Goal: Communication & Community: Answer question/provide support

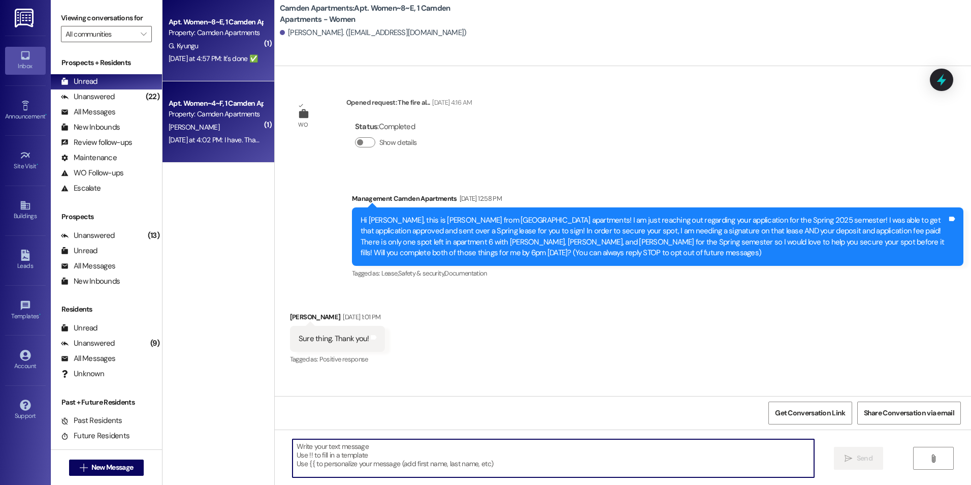
scroll to position [11180, 0]
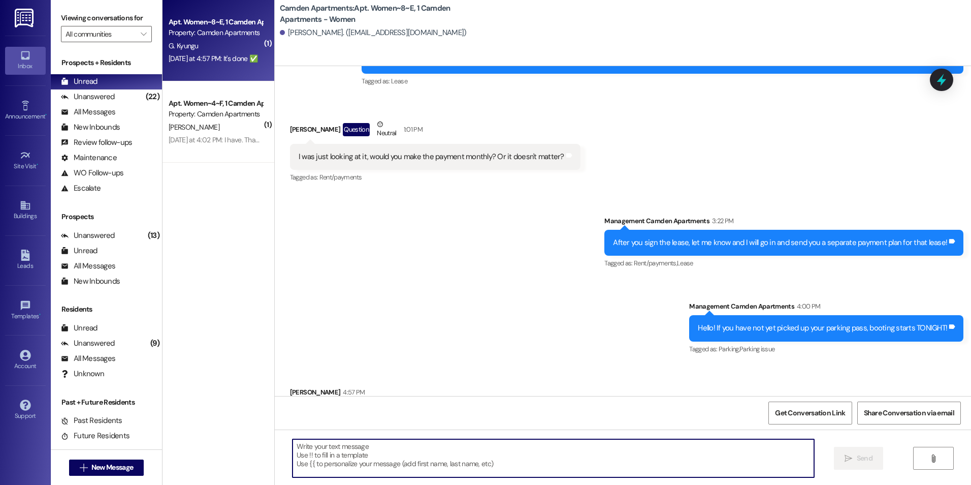
click at [382, 456] on textarea at bounding box center [553, 458] width 521 height 38
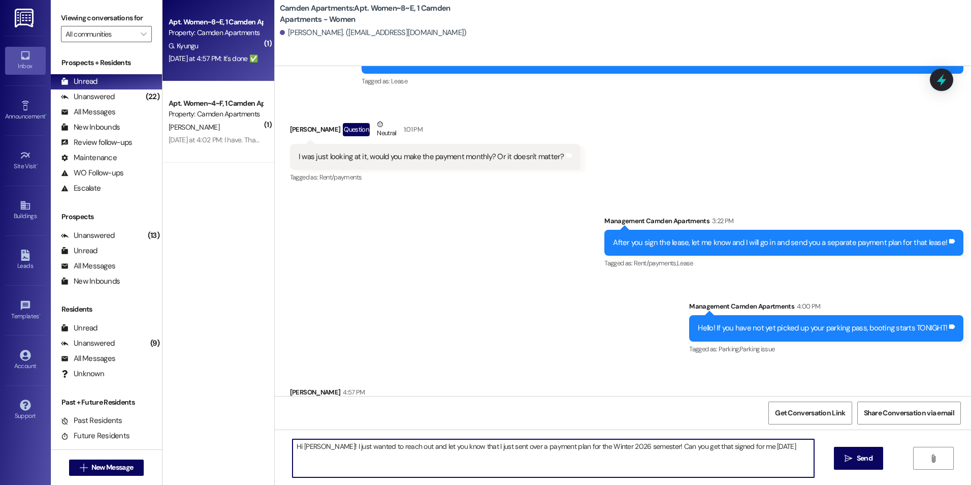
type textarea "Hi [PERSON_NAME]! I just wanted to reach out and let you know that I just sent …"
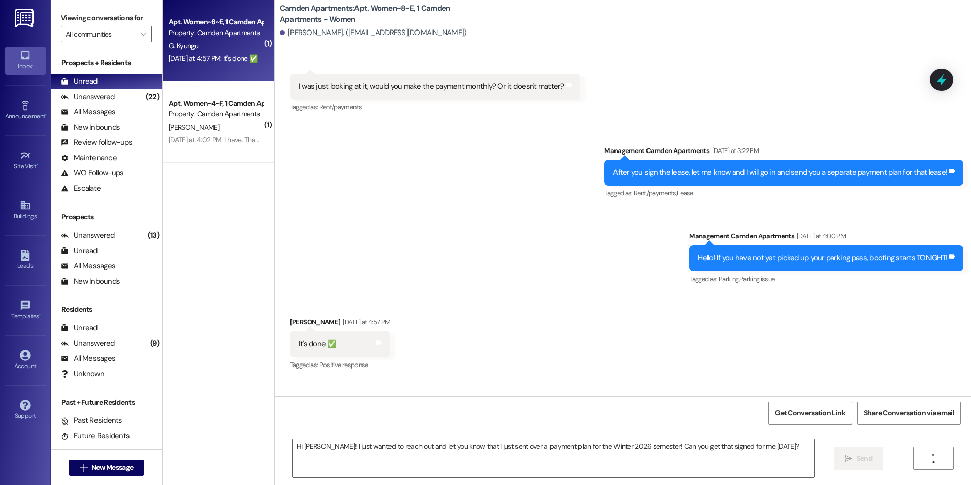
scroll to position [11251, 0]
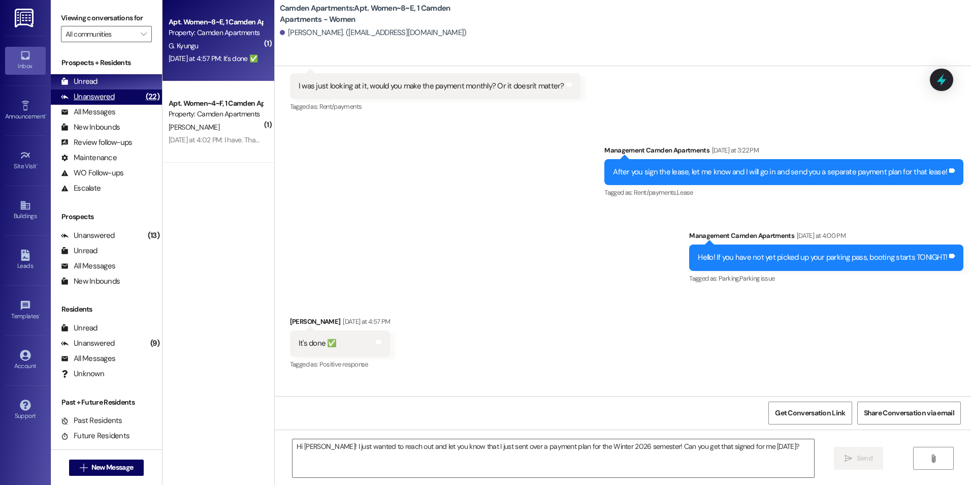
click at [89, 97] on div "Unanswered" at bounding box center [88, 96] width 54 height 11
click at [103, 83] on div "Unread (0)" at bounding box center [106, 81] width 111 height 15
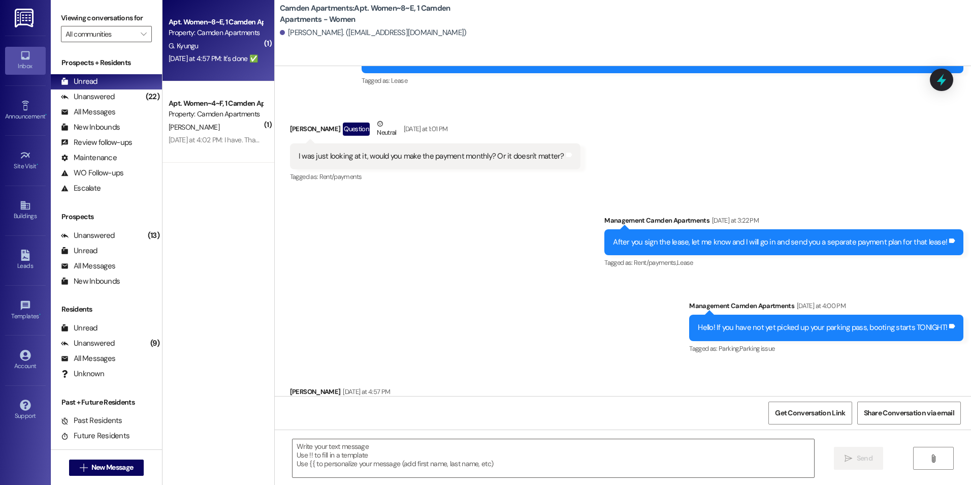
scroll to position [11180, 0]
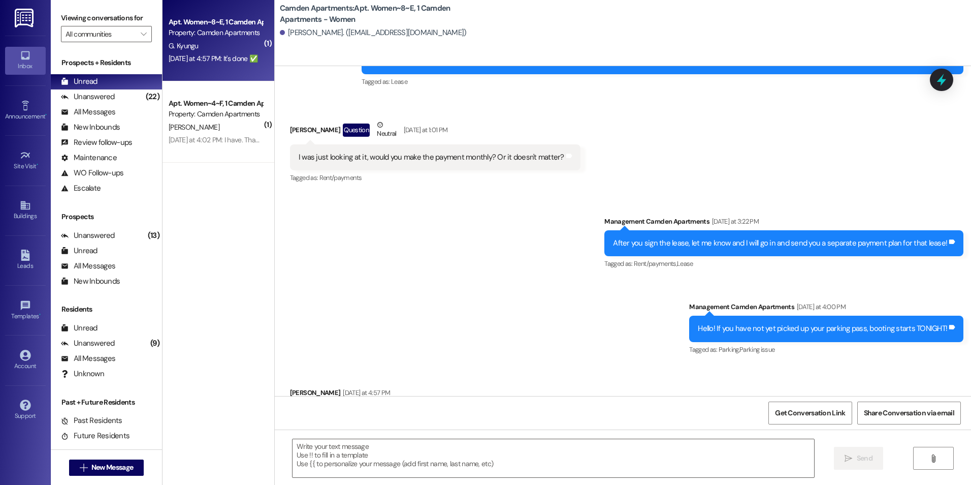
click at [198, 141] on div "[DATE] at 4:02 PM: I have. Thank you! [DATE] at 4:02 PM: I have. Thank you!" at bounding box center [223, 139] width 108 height 9
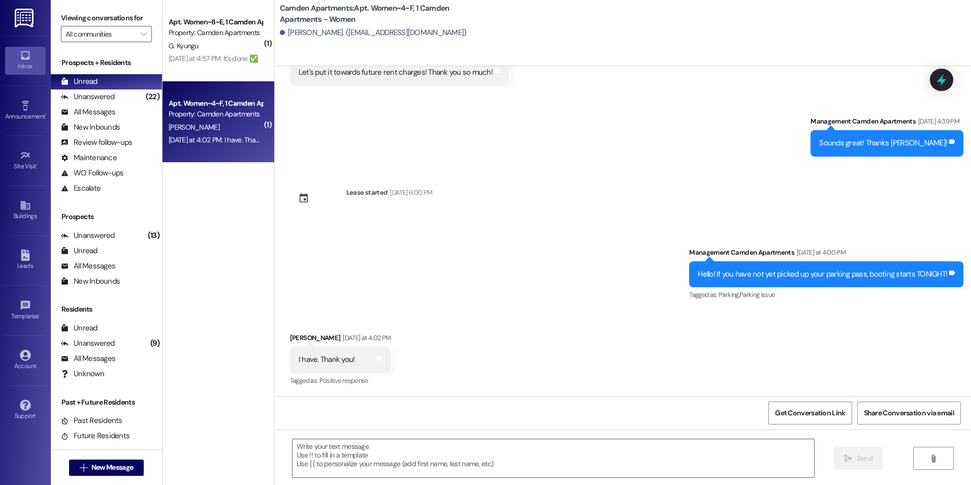
scroll to position [2364, 0]
click at [86, 90] on div "Unanswered (22)" at bounding box center [106, 96] width 111 height 15
click at [87, 83] on div "Unread" at bounding box center [79, 81] width 37 height 11
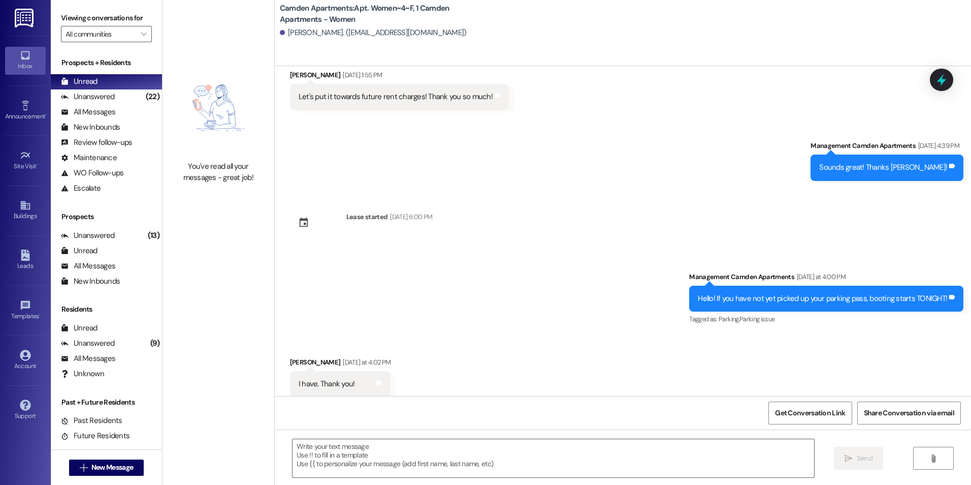
scroll to position [2364, 0]
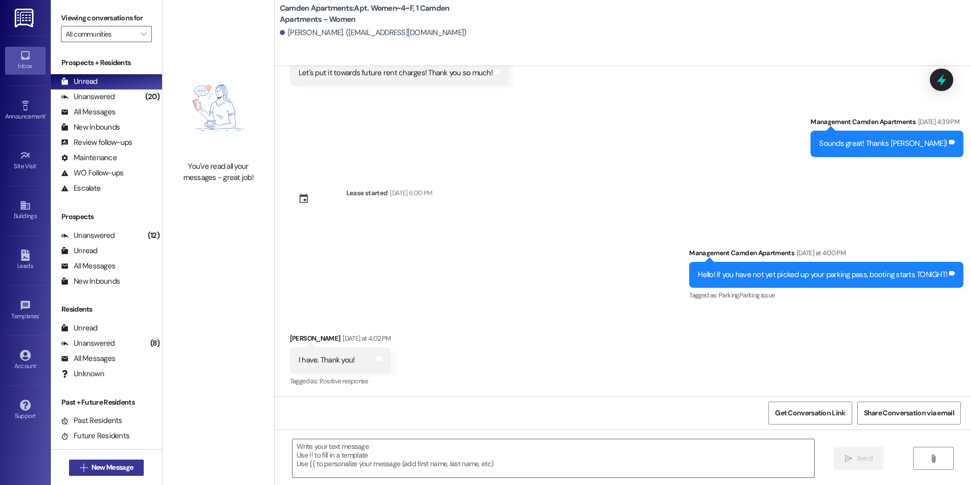
click at [102, 468] on span "New Message" at bounding box center [112, 467] width 42 height 11
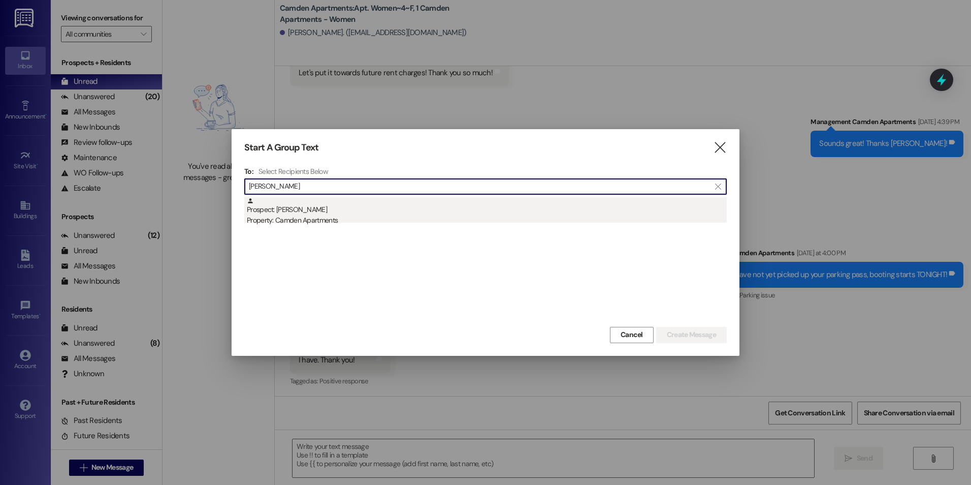
type input "[PERSON_NAME]"
click at [438, 214] on div "Prospect: [PERSON_NAME] Property: Camden Apartments" at bounding box center [487, 211] width 480 height 29
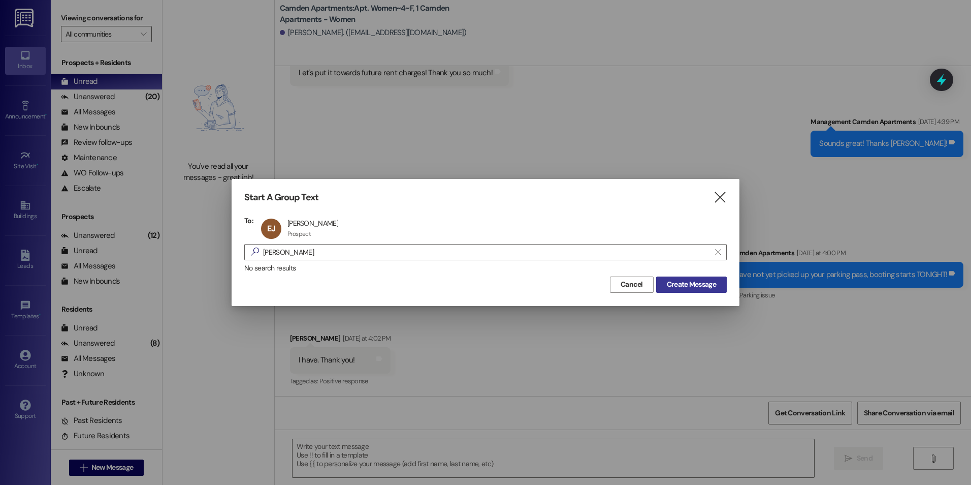
click at [703, 288] on span "Create Message" at bounding box center [691, 284] width 49 height 11
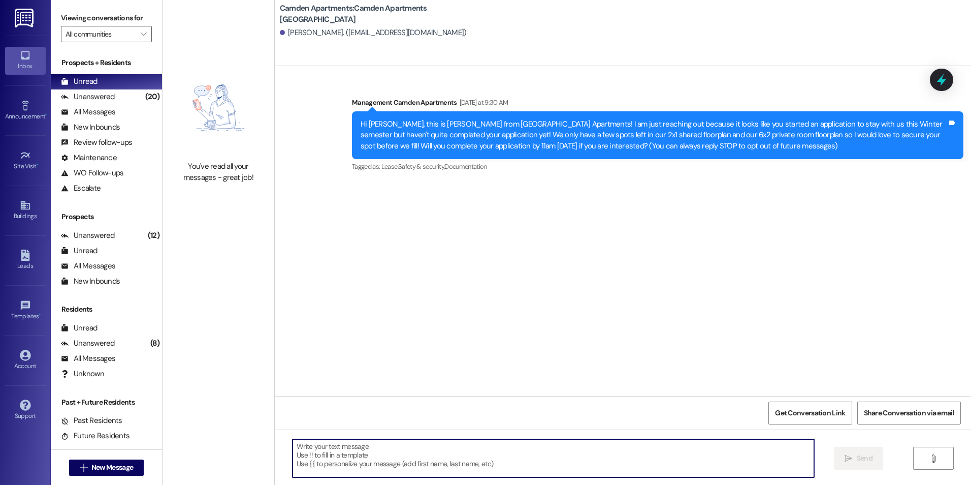
click at [438, 463] on textarea at bounding box center [553, 458] width 521 height 38
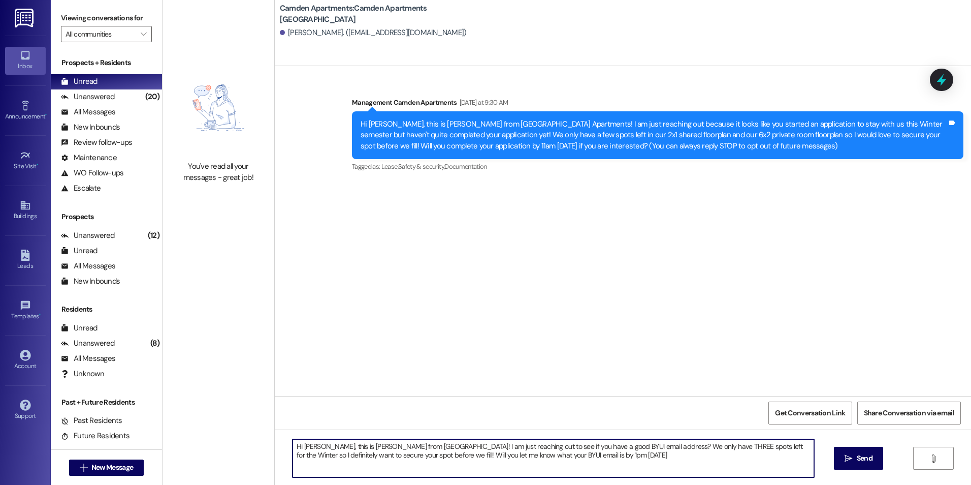
type textarea "Hi [PERSON_NAME], this is [PERSON_NAME] from [GEOGRAPHIC_DATA]! I am just reach…"
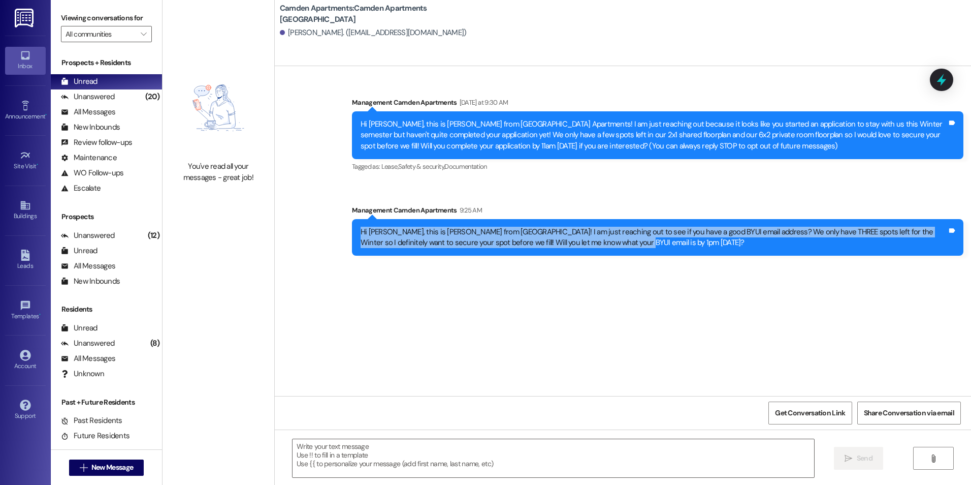
drag, startPoint x: 601, startPoint y: 247, endPoint x: 353, endPoint y: 233, distance: 247.8
click at [361, 233] on div "Hi [PERSON_NAME], this is [PERSON_NAME] from [GEOGRAPHIC_DATA]! I am just reach…" at bounding box center [654, 238] width 587 height 22
copy div "Hi [PERSON_NAME], this is [PERSON_NAME] from [GEOGRAPHIC_DATA]! I am just reach…"
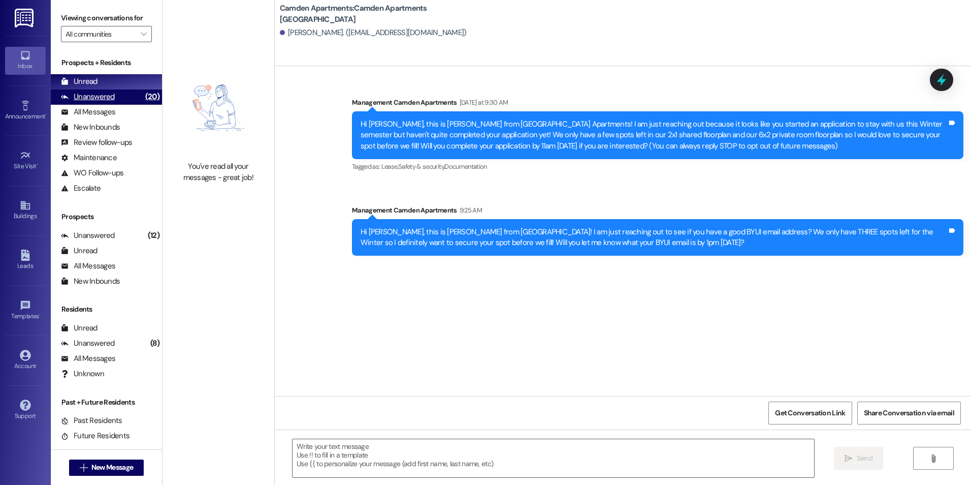
click at [62, 92] on div "Unanswered" at bounding box center [88, 96] width 54 height 11
click at [87, 81] on div "Unread" at bounding box center [79, 81] width 37 height 11
click at [130, 104] on div "Unanswered (20)" at bounding box center [106, 96] width 111 height 15
click at [127, 80] on div "Unread (0)" at bounding box center [106, 81] width 111 height 15
click at [120, 103] on div "Unanswered (20)" at bounding box center [106, 96] width 111 height 15
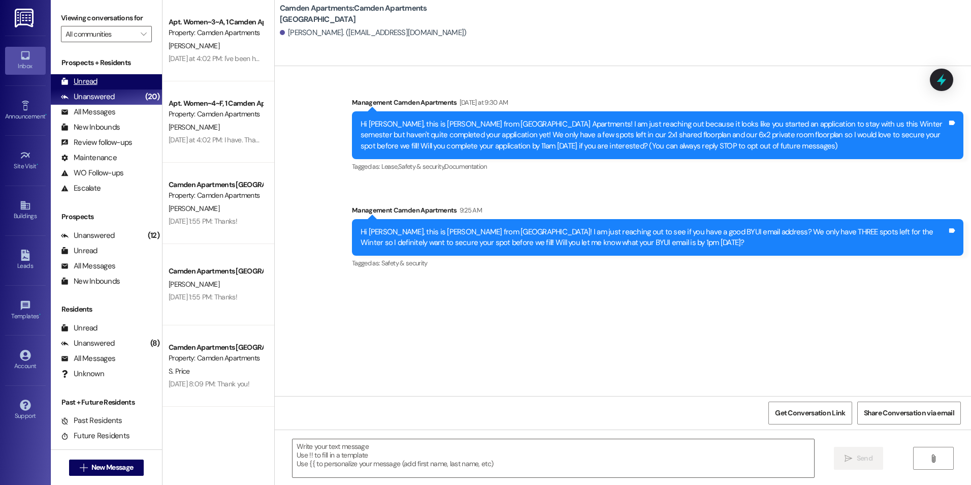
click at [120, 85] on div "Unread (0)" at bounding box center [106, 81] width 111 height 15
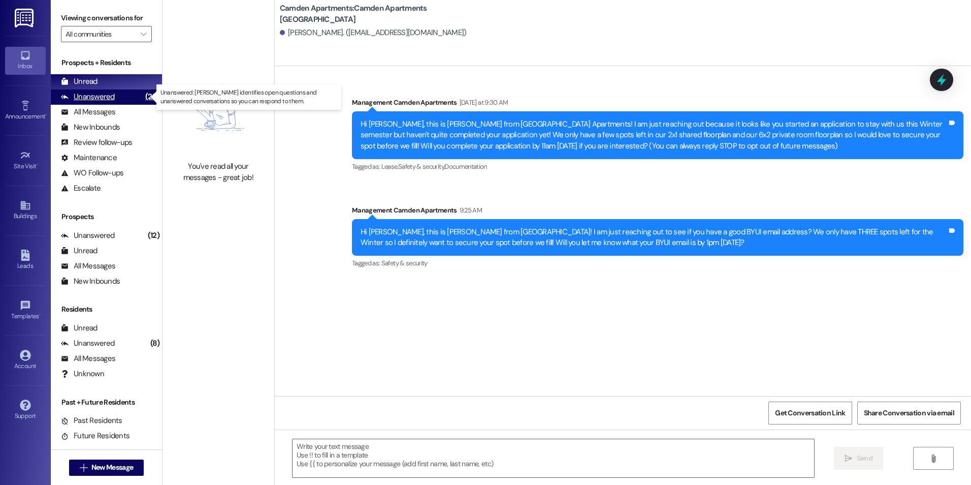
click at [72, 94] on div "Unanswered" at bounding box center [88, 96] width 54 height 11
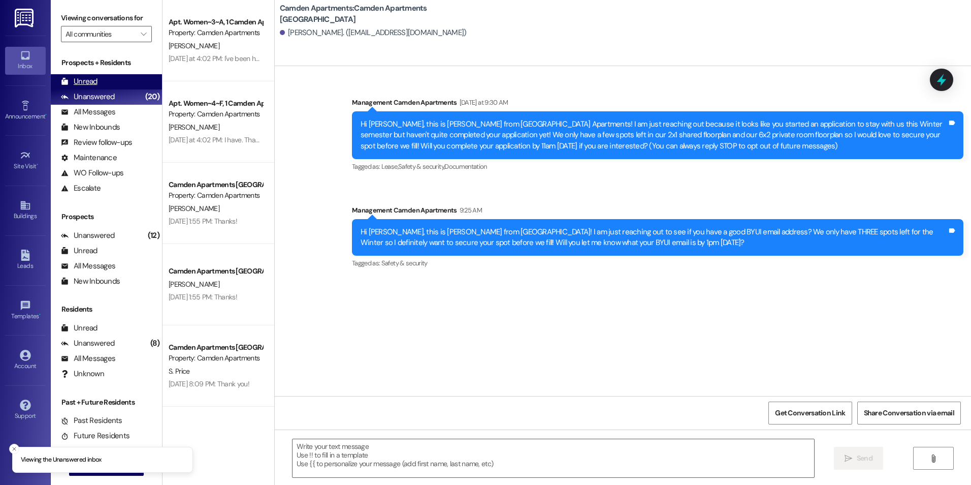
click at [81, 78] on div "Unread" at bounding box center [79, 81] width 37 height 11
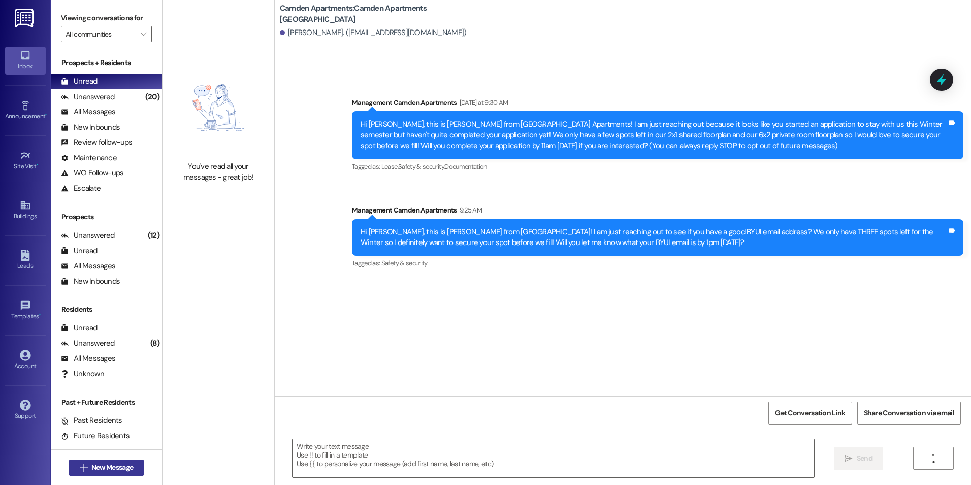
click at [107, 472] on span "New Message" at bounding box center [112, 467] width 42 height 11
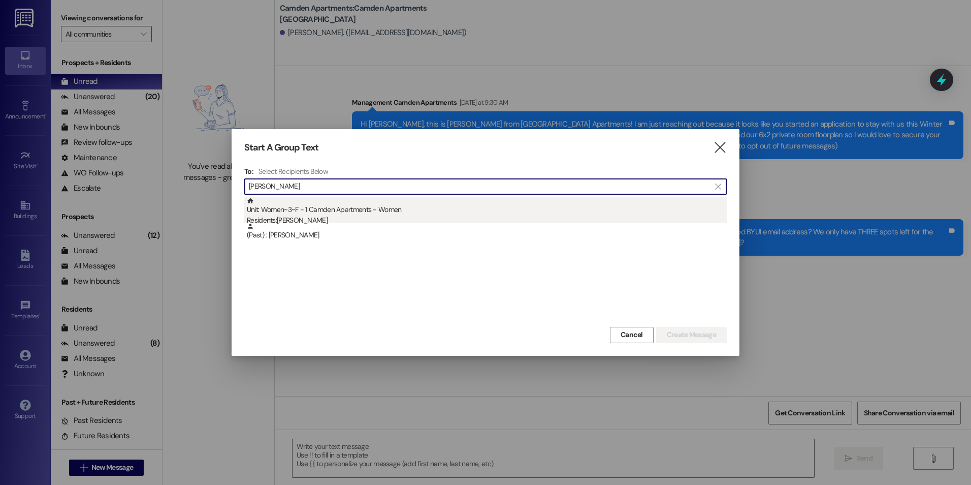
type input "[PERSON_NAME]"
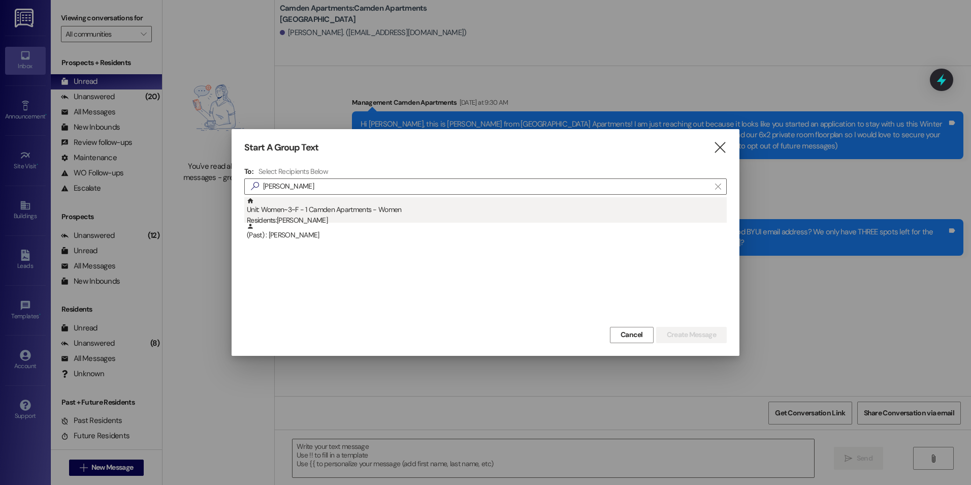
click at [414, 211] on div "Unit: Women~3~F - 1 Camden Apartments - Women Residents: [PERSON_NAME]" at bounding box center [487, 211] width 480 height 29
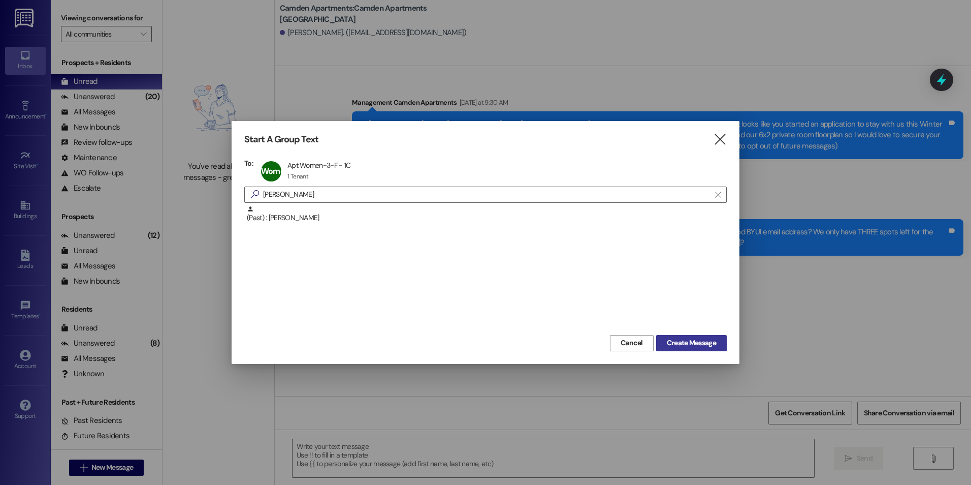
click at [673, 338] on span "Create Message" at bounding box center [691, 342] width 49 height 11
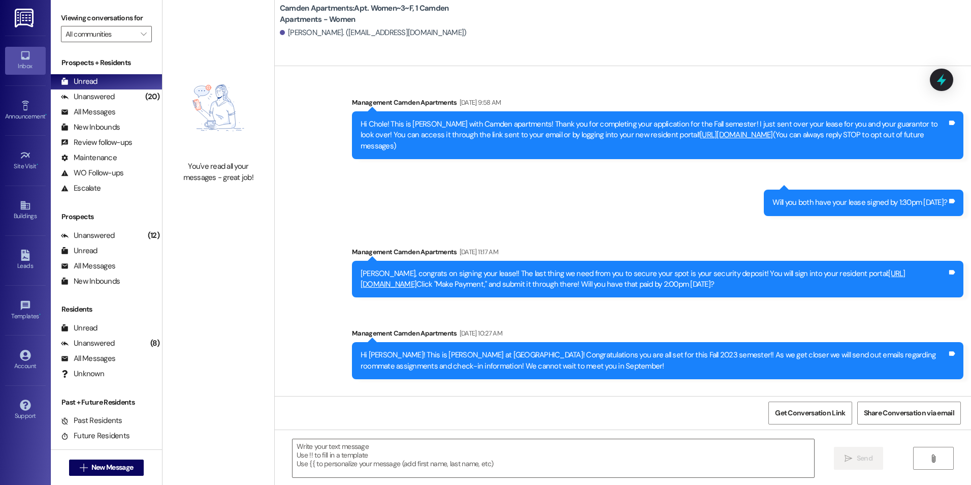
scroll to position [23269, 0]
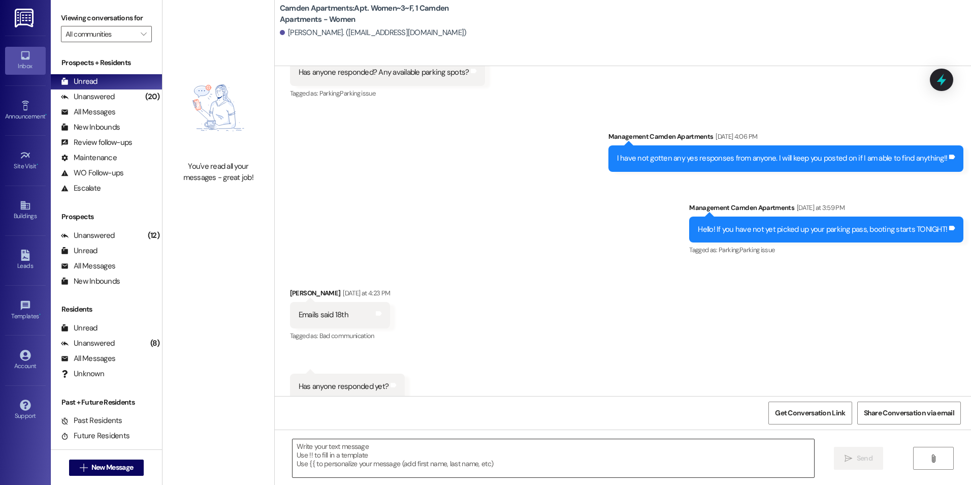
click at [624, 448] on textarea at bounding box center [553, 458] width 521 height 38
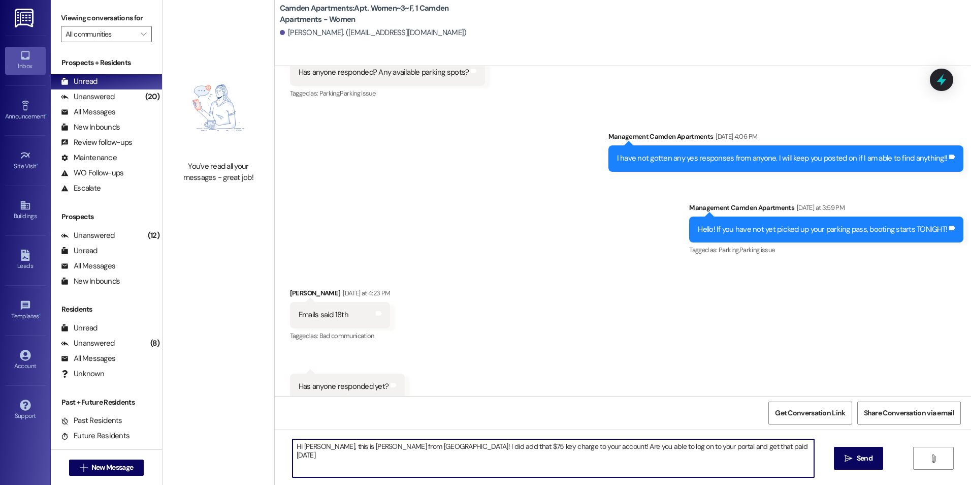
type textarea "Hi [PERSON_NAME], this is [PERSON_NAME] from [GEOGRAPHIC_DATA]! I did add that …"
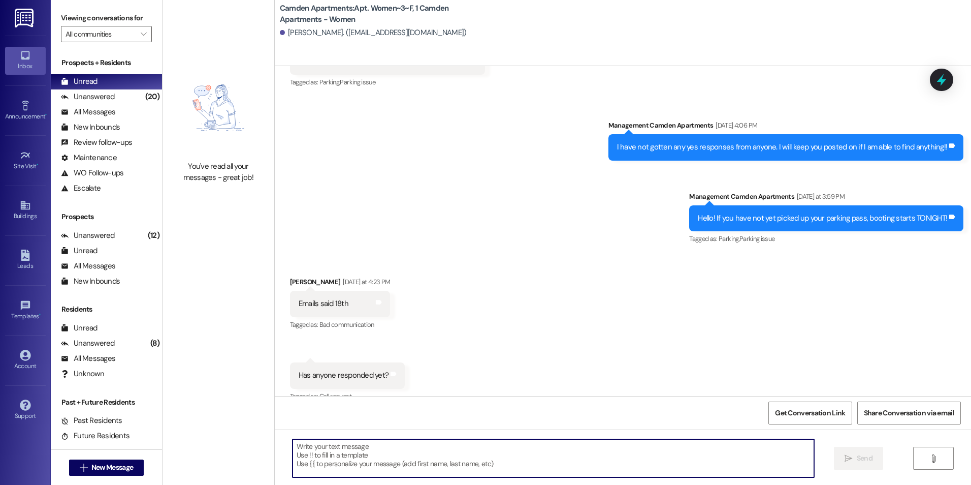
scroll to position [23340, 0]
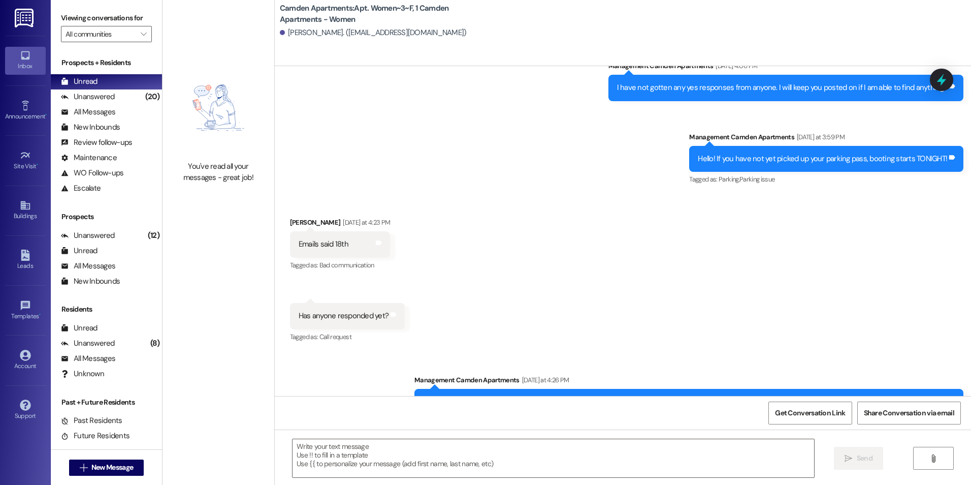
drag, startPoint x: 490, startPoint y: 370, endPoint x: 949, endPoint y: 393, distance: 459.8
click at [949, 437] on div "Sent via SMS Management Camden Apartments 9:40 AM Hi [PERSON_NAME], this is [PE…" at bounding box center [663, 464] width 618 height 55
copy div "Hi [PERSON_NAME], this is [PERSON_NAME] from [GEOGRAPHIC_DATA]! I did add that …"
click at [113, 463] on span "New Message" at bounding box center [112, 467] width 42 height 11
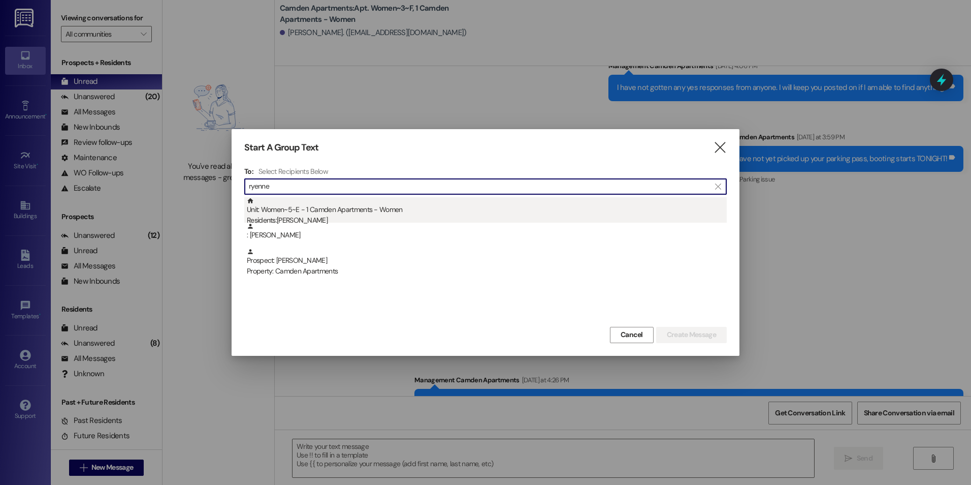
type input "ryenne"
click at [318, 209] on div "Unit: Women~5~E - 1 Camden Apartments - Women Residents: [PERSON_NAME]" at bounding box center [487, 211] width 480 height 29
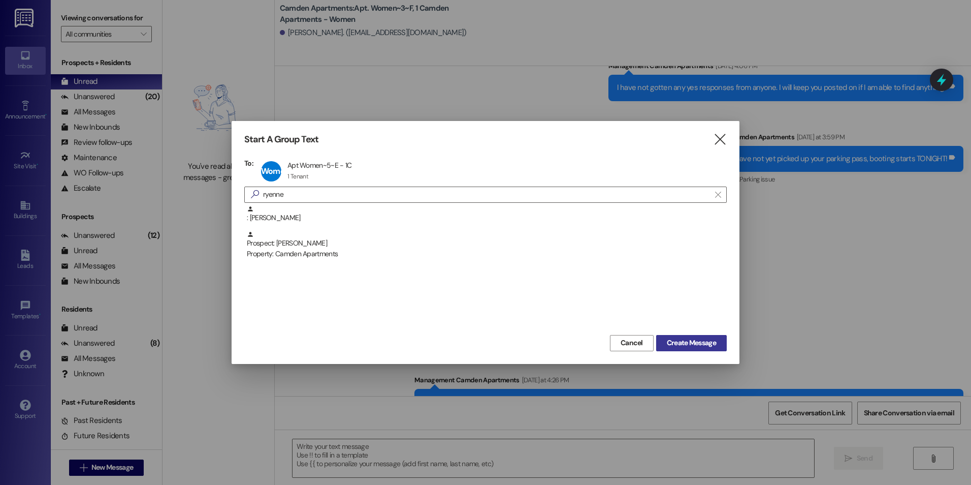
click at [700, 345] on span "Create Message" at bounding box center [691, 342] width 49 height 11
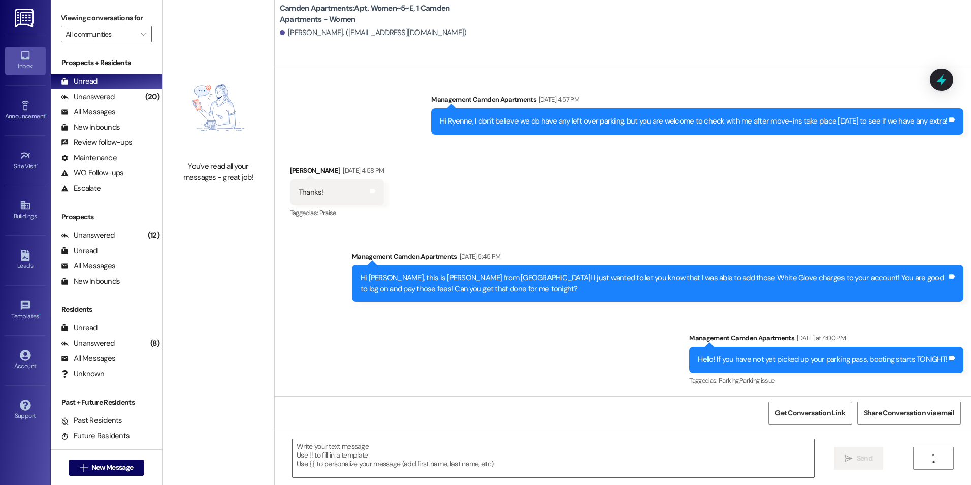
scroll to position [15130, 0]
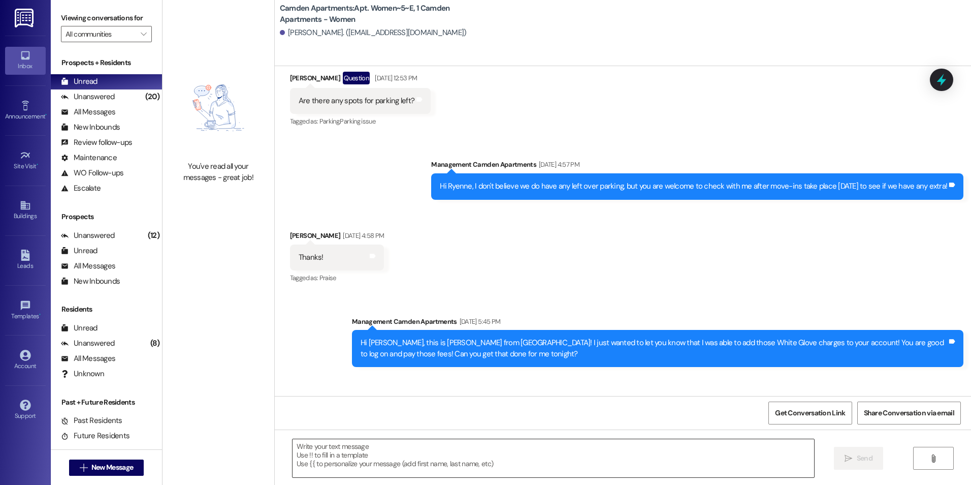
click at [410, 453] on textarea at bounding box center [553, 458] width 521 height 38
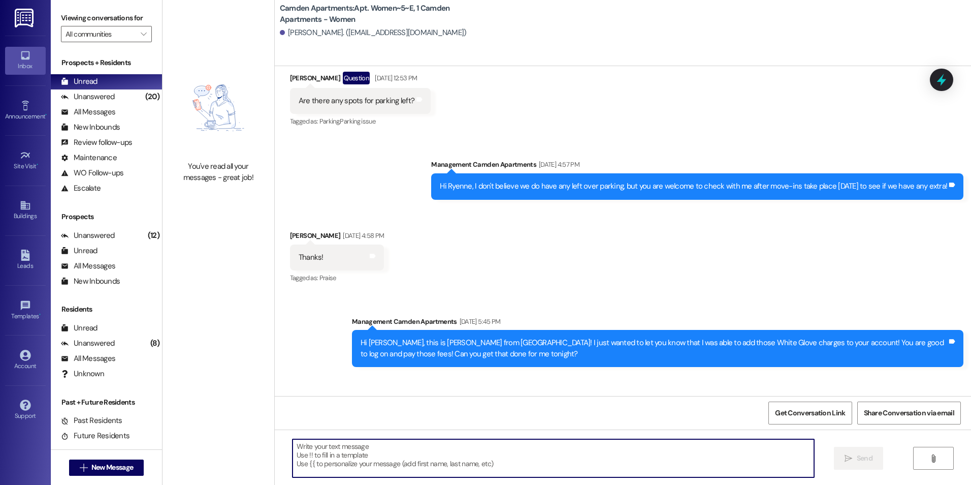
paste textarea "Hi [PERSON_NAME], this is [PERSON_NAME] from [GEOGRAPHIC_DATA]! I did add that …"
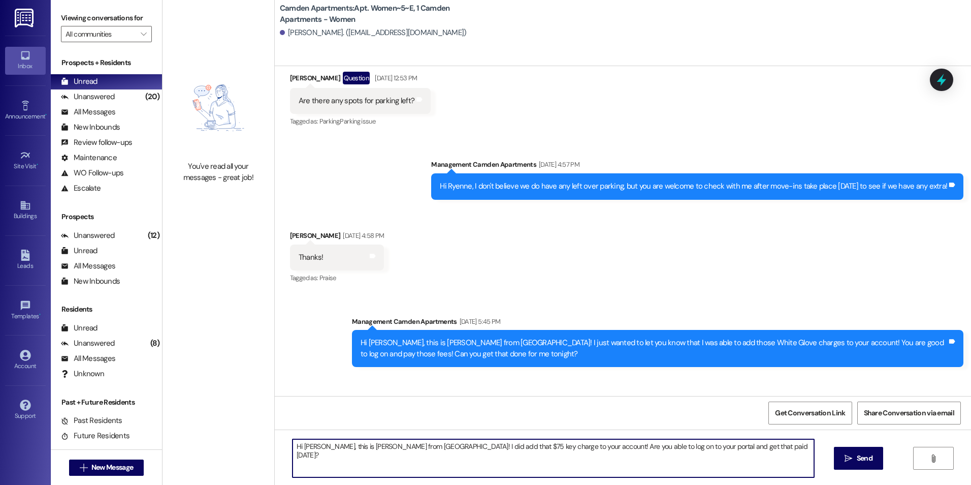
click at [313, 449] on textarea "Hi [PERSON_NAME], this is [PERSON_NAME] from [GEOGRAPHIC_DATA]! I did add that …" at bounding box center [553, 458] width 521 height 38
drag, startPoint x: 462, startPoint y: 448, endPoint x: 444, endPoint y: 446, distance: 18.4
click at [444, 446] on textarea "Hi [PERSON_NAME], this is [PERSON_NAME] from [GEOGRAPHIC_DATA]! I did add that …" at bounding box center [553, 458] width 521 height 38
type textarea "Hi [PERSON_NAME], this is [PERSON_NAME] from [GEOGRAPHIC_DATA]! I did add that …"
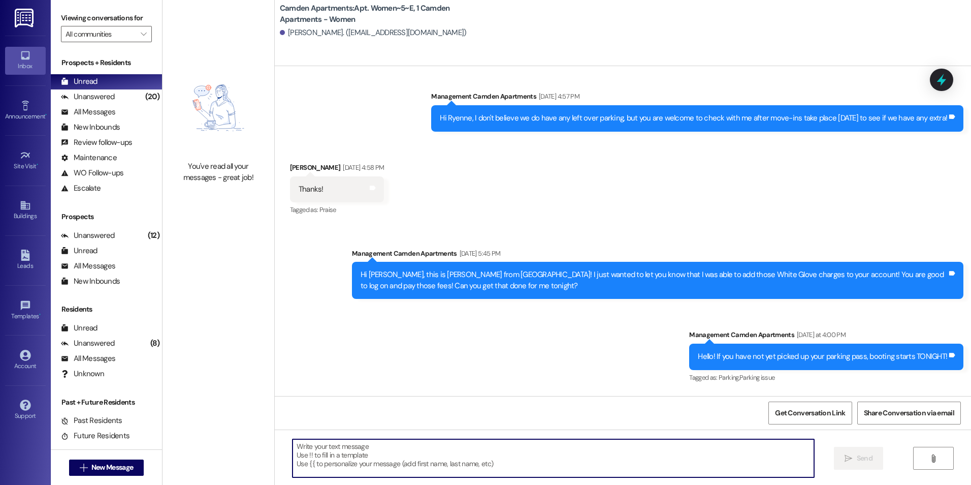
scroll to position [15201, 0]
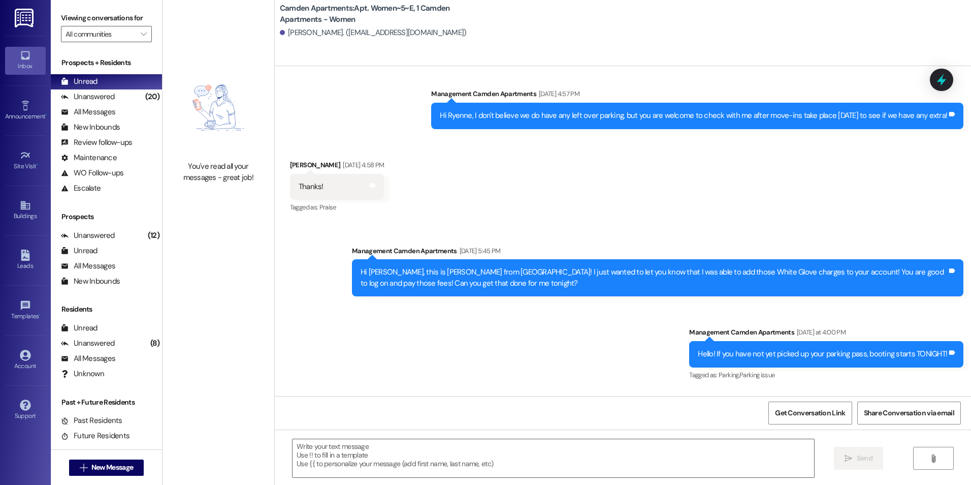
drag, startPoint x: 377, startPoint y: 370, endPoint x: 947, endPoint y: 382, distance: 570.1
click at [947, 427] on div "Hi [PERSON_NAME], this is [PERSON_NAME] from [GEOGRAPHIC_DATA]! I did add that …" at bounding box center [658, 445] width 612 height 37
copy div "Hi [PERSON_NAME], this is [PERSON_NAME] from [GEOGRAPHIC_DATA]! I did add that …"
click at [95, 472] on span "New Message" at bounding box center [112, 467] width 42 height 11
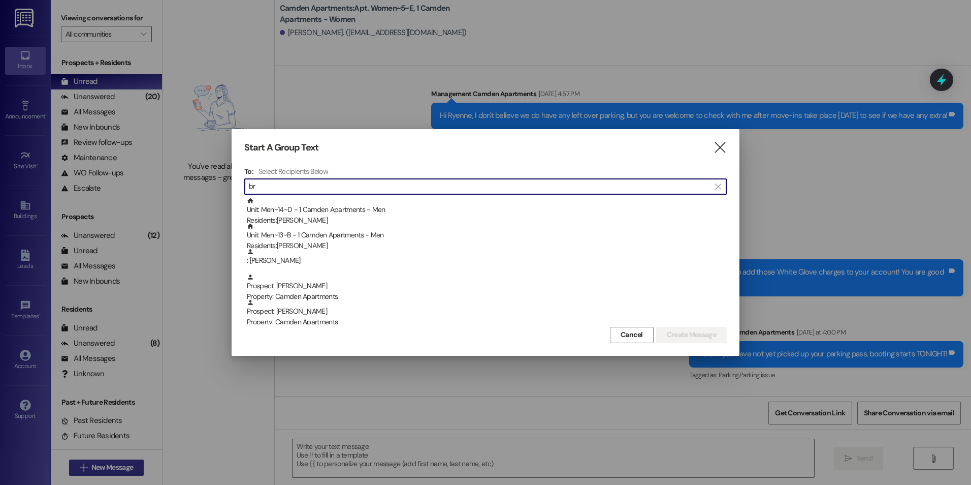
type input "b"
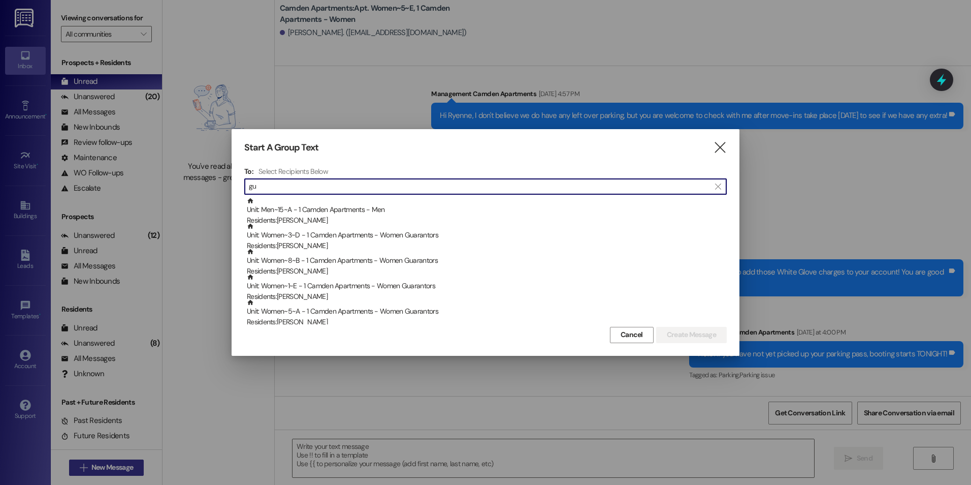
type input "g"
type input "a"
click at [549, 189] on input at bounding box center [488, 186] width 478 height 14
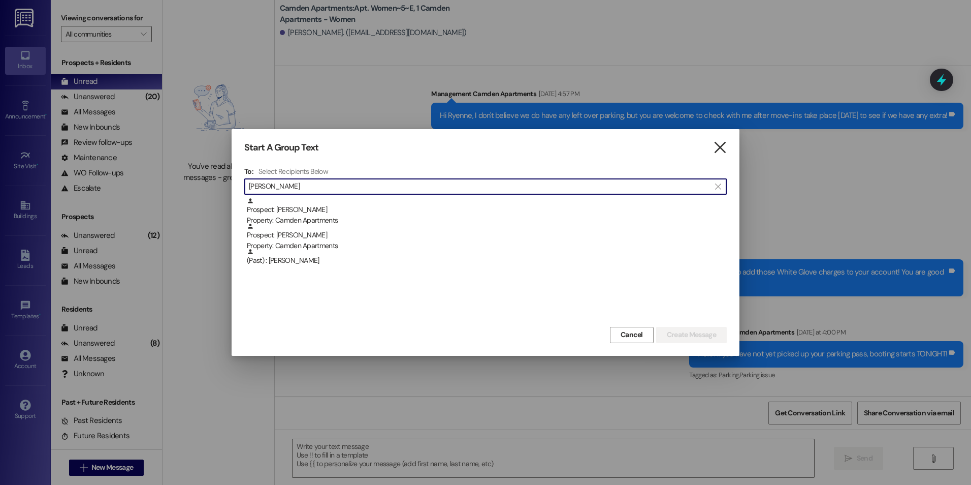
type input "[PERSON_NAME]"
click at [719, 142] on icon "" at bounding box center [720, 147] width 14 height 11
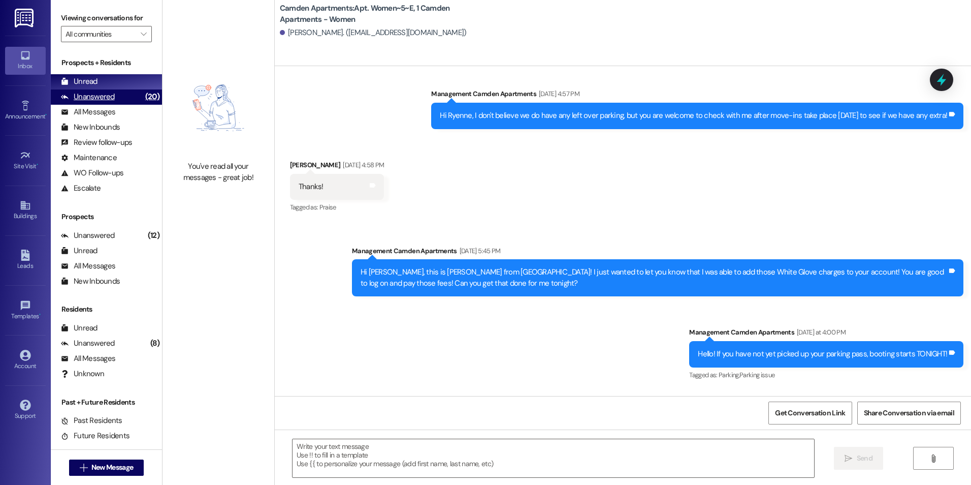
click at [105, 94] on div "Unanswered" at bounding box center [88, 96] width 54 height 11
click at [109, 82] on div "Unread (0)" at bounding box center [106, 81] width 111 height 15
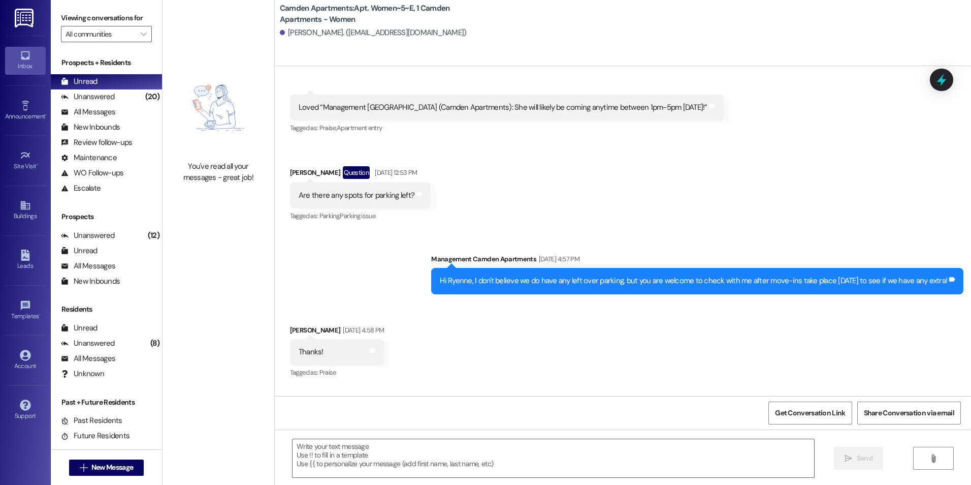
scroll to position [14962, 0]
